Goal: Transaction & Acquisition: Book appointment/travel/reservation

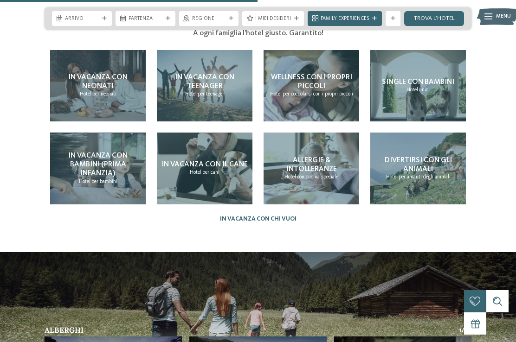
scroll to position [1635, 0]
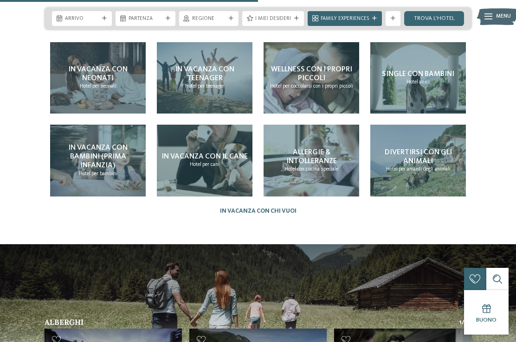
click at [96, 83] on span "per neonati" at bounding box center [104, 86] width 24 height 6
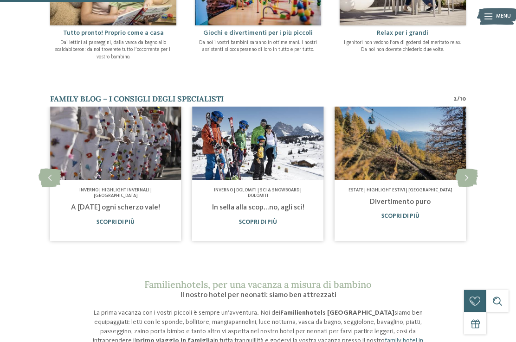
scroll to position [429, 0]
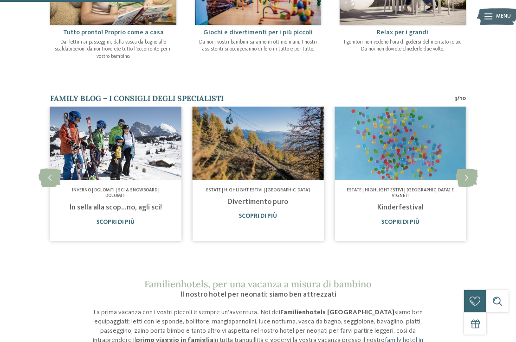
click at [128, 204] on link "In sella alla scop…no, agli sci!" at bounding box center [115, 207] width 93 height 7
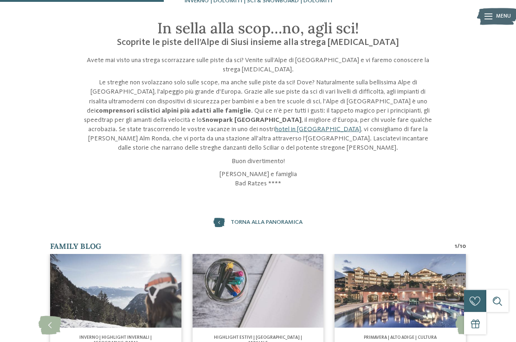
scroll to position [198, 0]
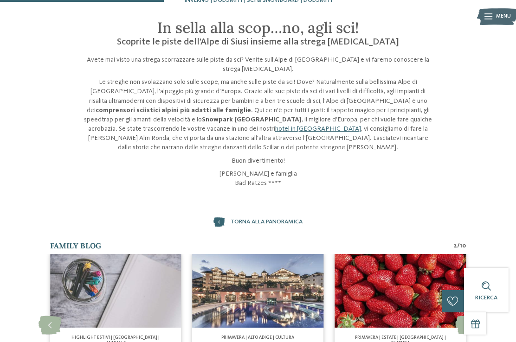
click at [270, 170] on p "Petra Mutschlechner e famiglia Bad Ratzes ****" at bounding box center [258, 178] width 352 height 19
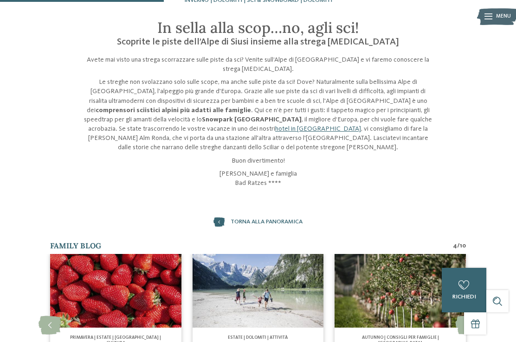
click at [275, 126] on link "hotel in Alto Adige" at bounding box center [318, 129] width 86 height 6
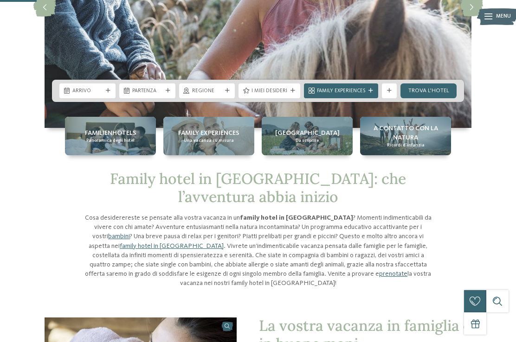
scroll to position [152, 0]
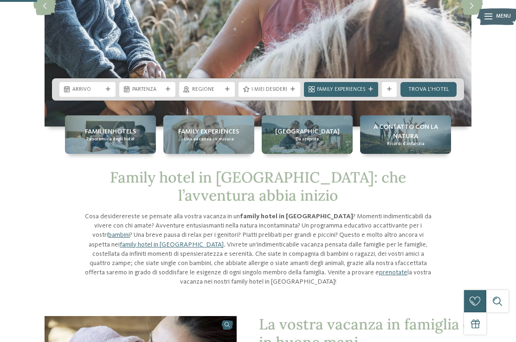
click at [128, 138] on span "Panoramica degli hotel" at bounding box center [110, 139] width 48 height 6
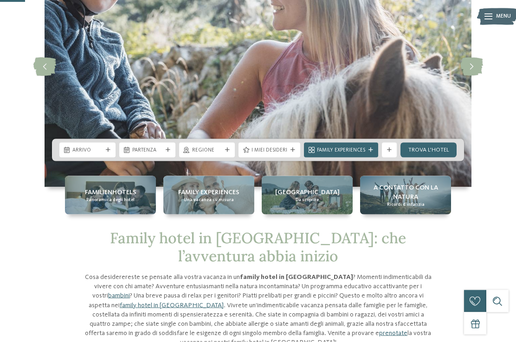
scroll to position [104, 0]
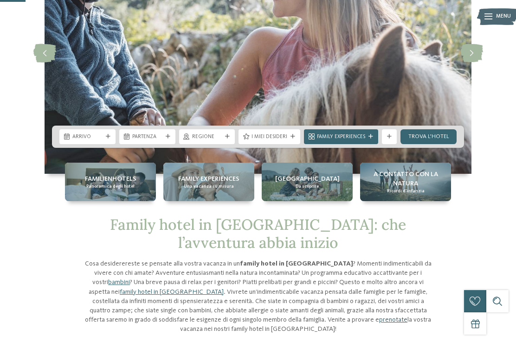
click at [359, 134] on span "Family Experiences" at bounding box center [341, 137] width 48 height 7
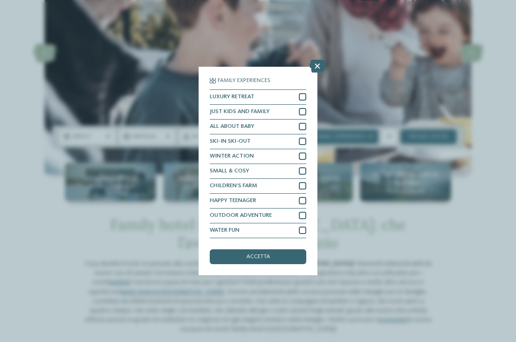
click at [318, 60] on icon at bounding box center [317, 66] width 16 height 13
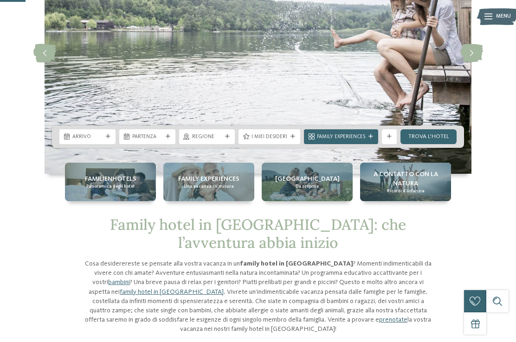
click at [204, 144] on div "Regione" at bounding box center [207, 136] width 56 height 15
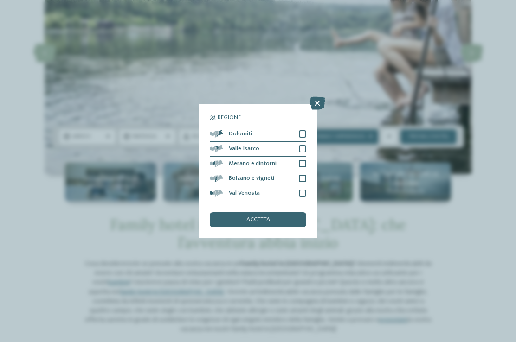
click at [321, 97] on icon at bounding box center [317, 103] width 16 height 13
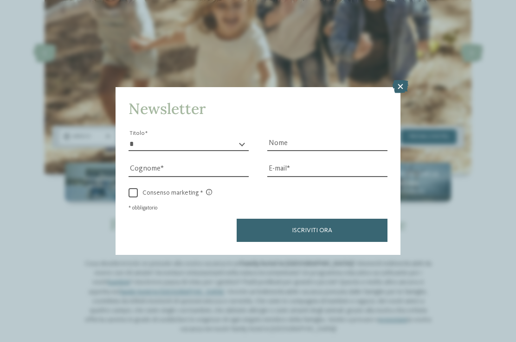
click at [401, 80] on icon at bounding box center [400, 86] width 16 height 13
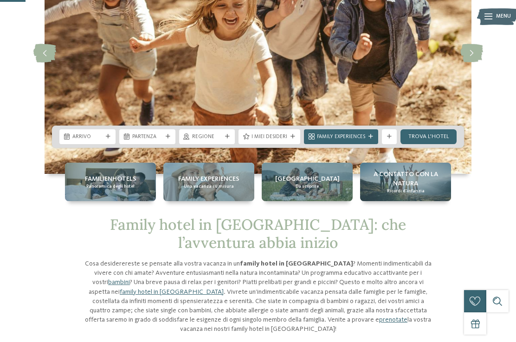
click at [402, 55] on img at bounding box center [258, 53] width 427 height 241
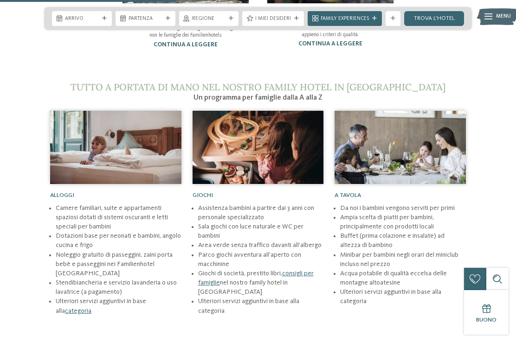
scroll to position [735, 0]
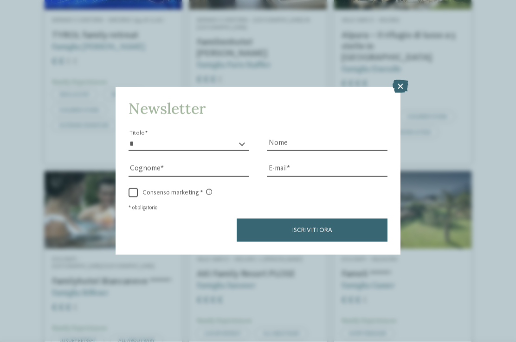
scroll to position [769, 0]
click at [400, 80] on icon at bounding box center [400, 86] width 16 height 13
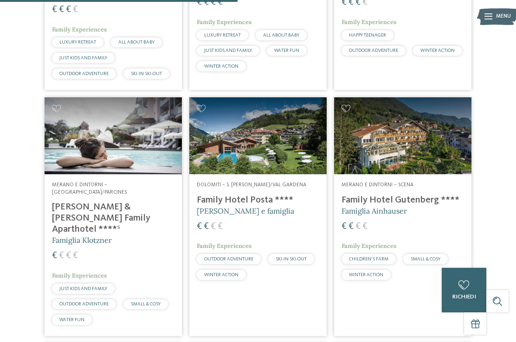
scroll to position [1068, 0]
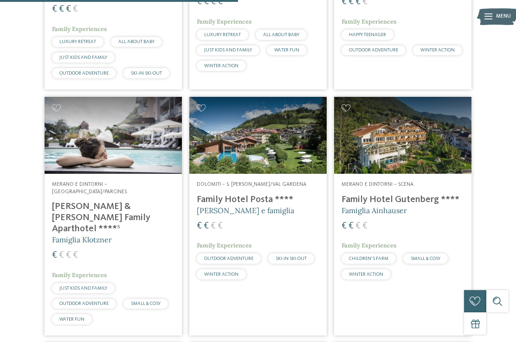
click at [260, 206] on span "[PERSON_NAME] e famiglia" at bounding box center [245, 210] width 97 height 9
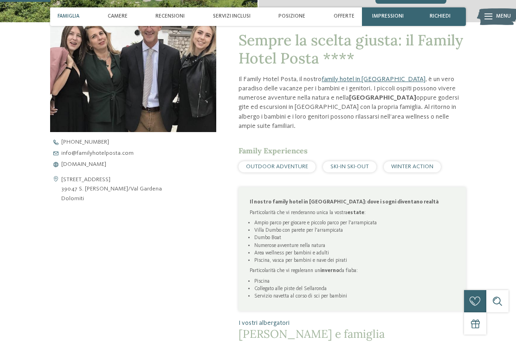
scroll to position [243, 0]
click at [361, 169] on span "SKI-IN SKI-OUT" at bounding box center [349, 166] width 38 height 6
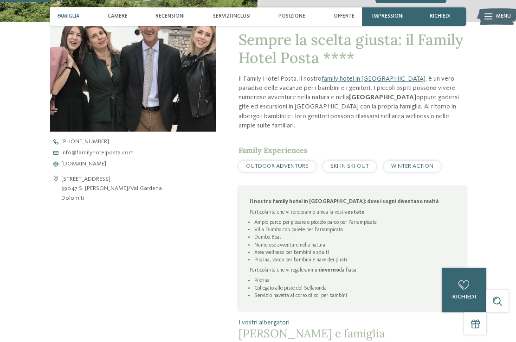
click at [364, 163] on div "SKI-IN SKI-OUT" at bounding box center [349, 166] width 53 height 11
click at [367, 169] on span "SKI-IN SKI-OUT" at bounding box center [349, 166] width 38 height 6
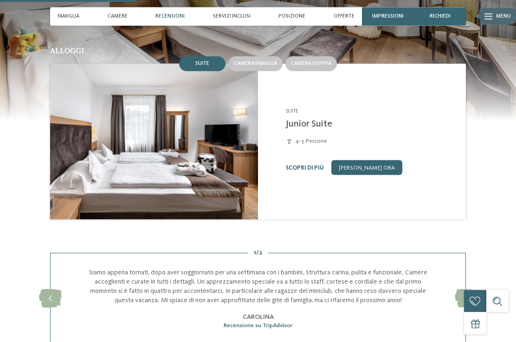
scroll to position [652, 0]
click at [313, 171] on link "Scopri di più" at bounding box center [305, 168] width 38 height 6
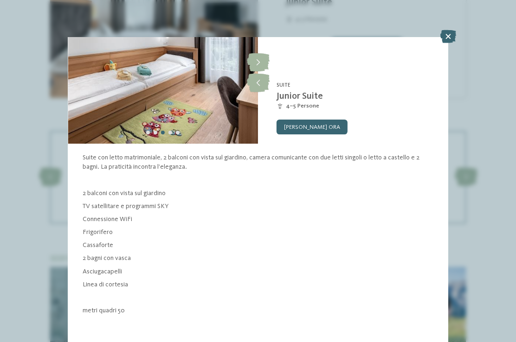
scroll to position [55, 0]
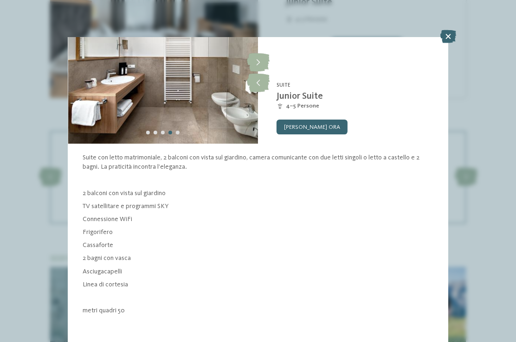
click at [448, 43] on icon at bounding box center [448, 36] width 16 height 13
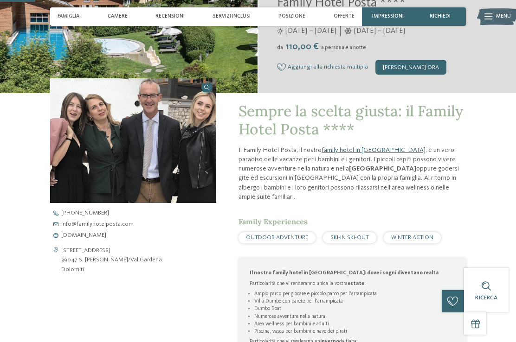
scroll to position [171, 0]
